Goal: Check status: Check status

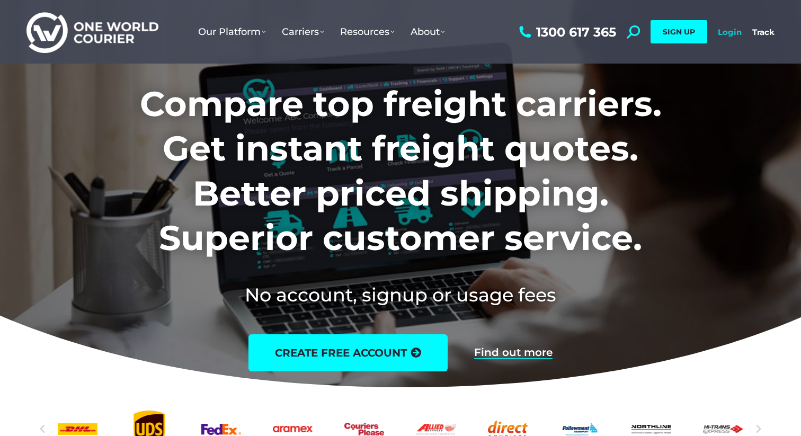
click at [728, 34] on link "Login" at bounding box center [730, 32] width 24 height 10
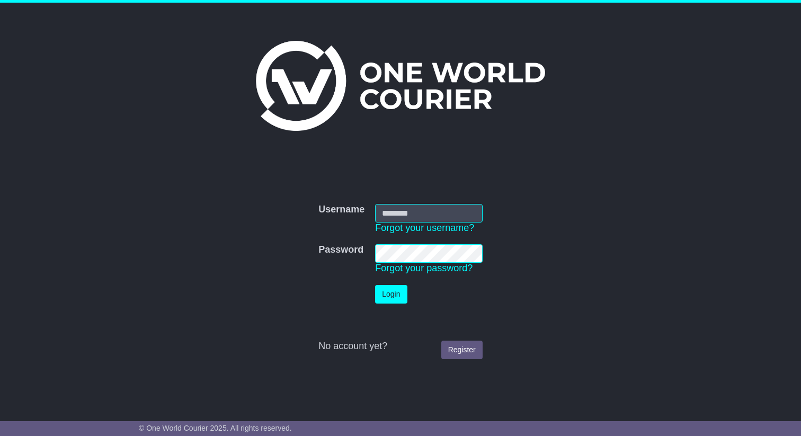
type input "**********"
click at [397, 299] on button "Login" at bounding box center [391, 294] width 32 height 19
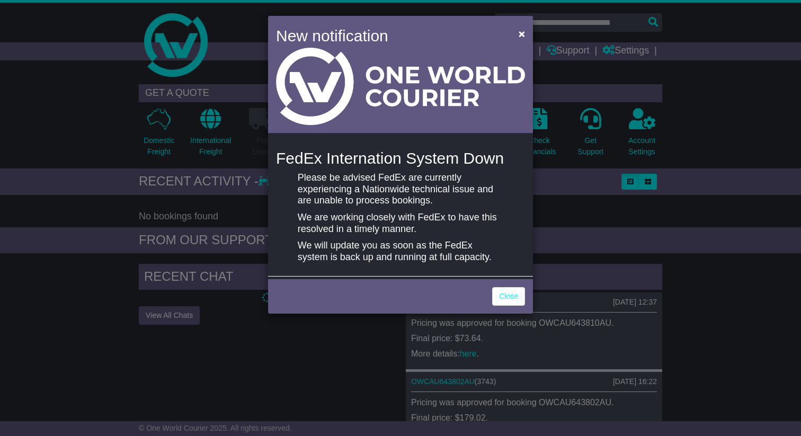
click at [519, 53] on div "New notification ×" at bounding box center [400, 76] width 265 height 120
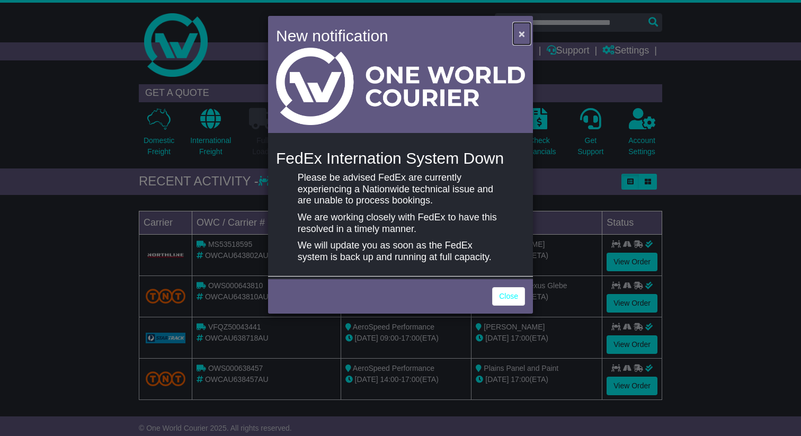
click at [522, 34] on span "×" at bounding box center [522, 34] width 6 height 12
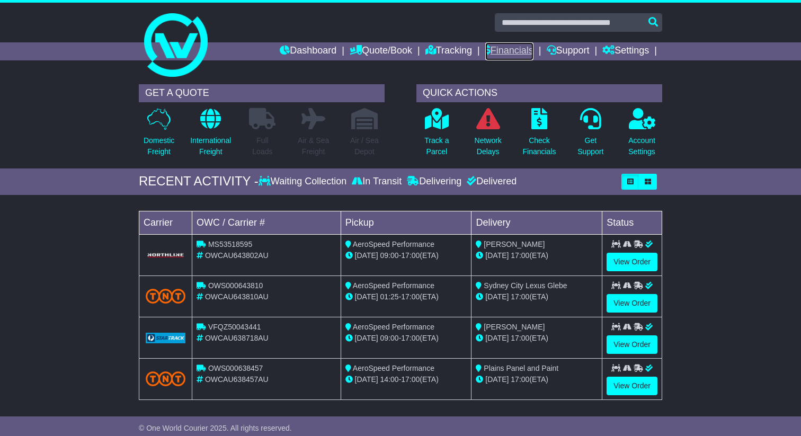
click at [513, 57] on link "Financials" at bounding box center [509, 51] width 48 height 18
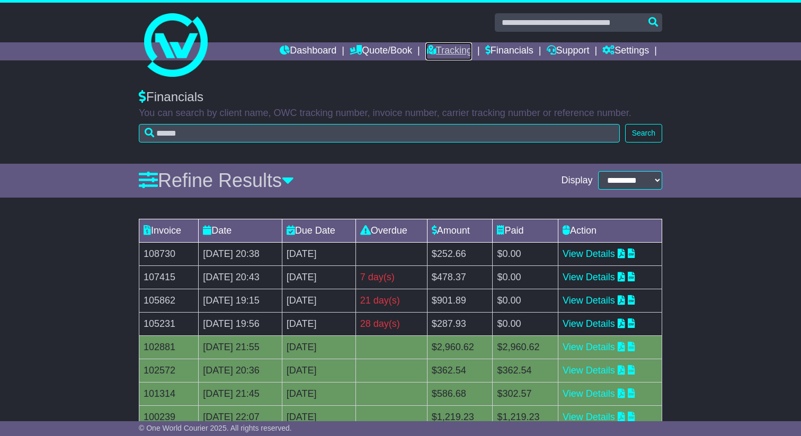
click at [455, 55] on link "Tracking" at bounding box center [448, 51] width 47 height 18
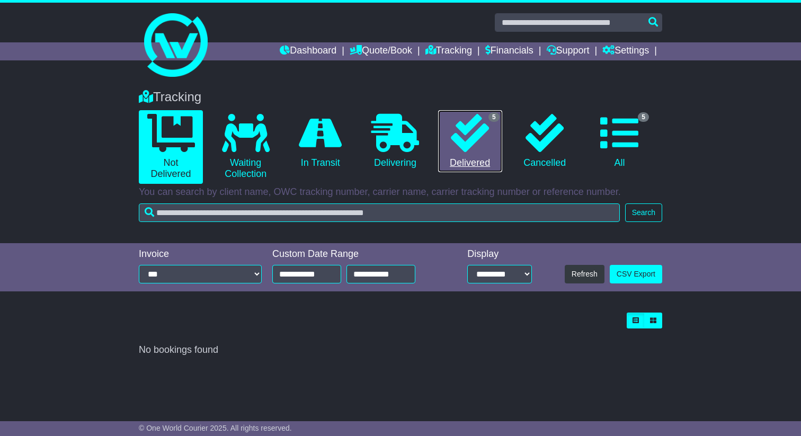
click at [465, 148] on icon at bounding box center [470, 133] width 38 height 38
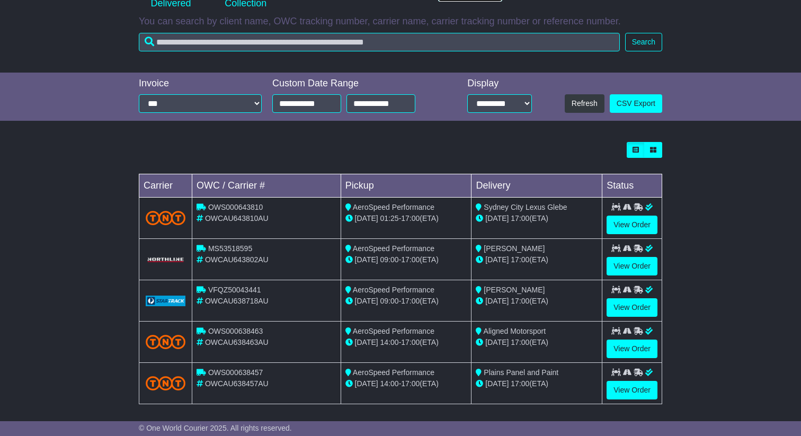
scroll to position [176, 0]
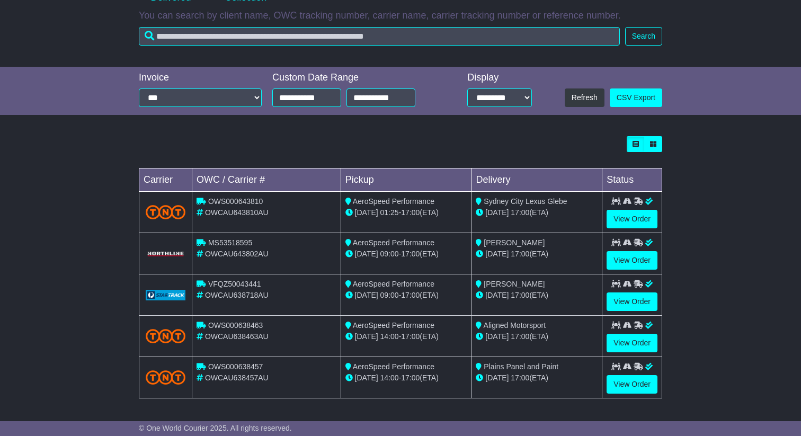
click at [245, 342] on div "OWCAU638463AU" at bounding box center [267, 336] width 140 height 11
copy span "OWCAU638463AU"
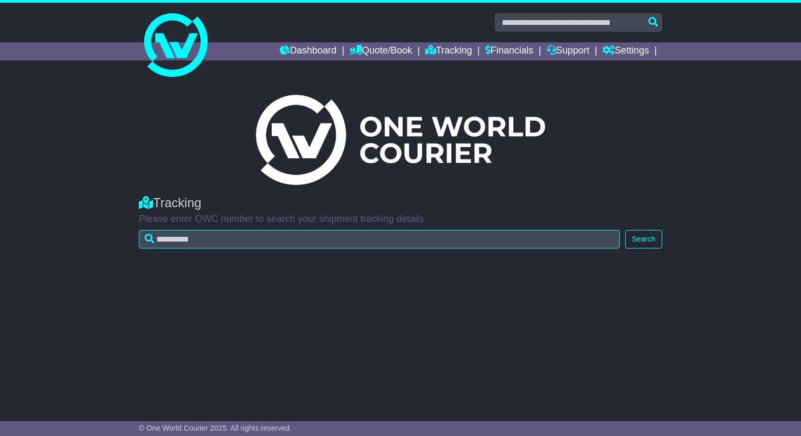
click at [289, 249] on div "Tracking Please enter OWC number to search your shipment tracking details. Sear…" at bounding box center [401, 219] width 534 height 69
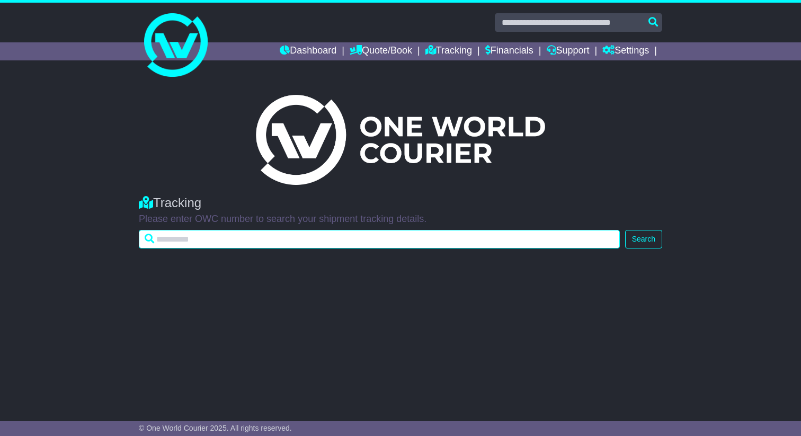
click at [289, 237] on input "text" at bounding box center [379, 239] width 481 height 19
paste input "**********"
type input "**********"
click at [625, 230] on button "Search" at bounding box center [643, 239] width 37 height 19
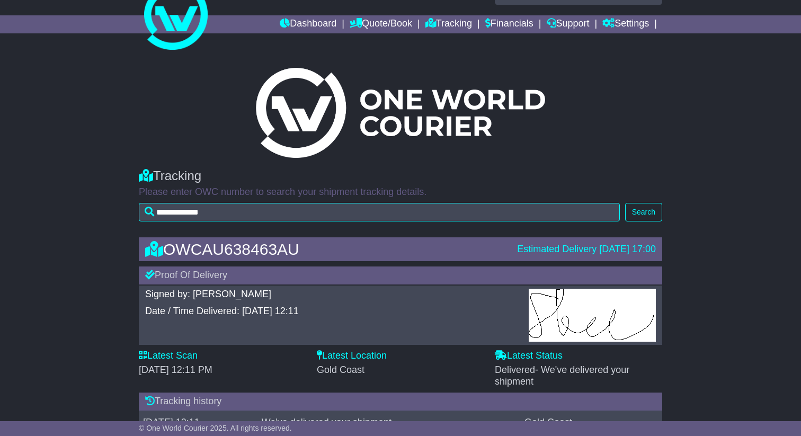
scroll to position [34, 0]
